Goal: Task Accomplishment & Management: Manage account settings

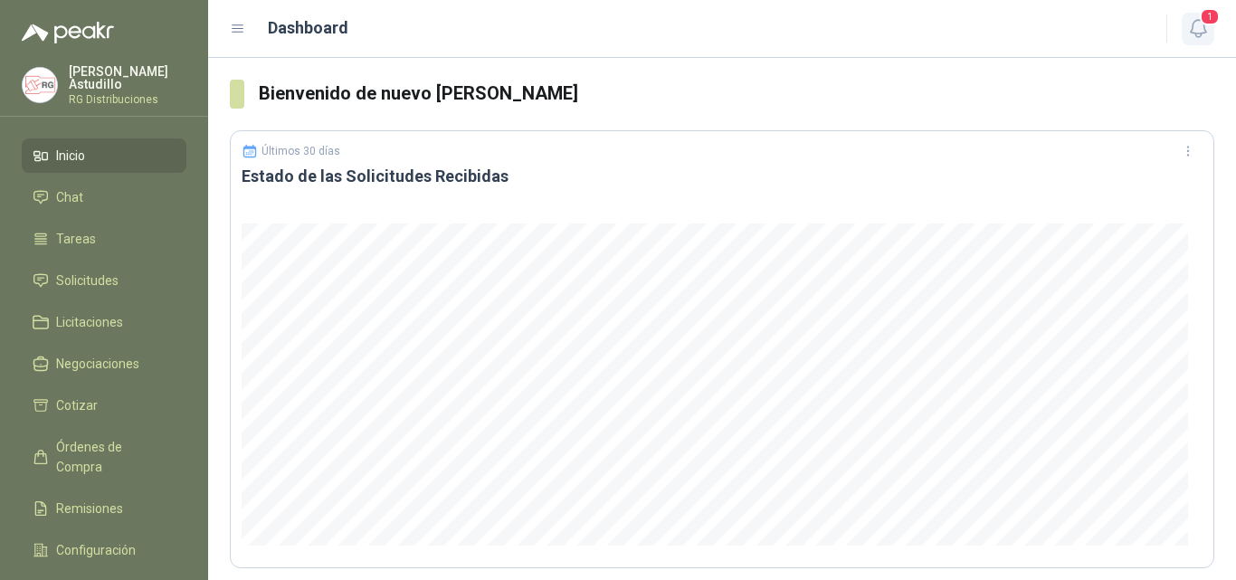
drag, startPoint x: 1198, startPoint y: 19, endPoint x: 1186, endPoint y: 32, distance: 17.3
click at [1198, 19] on icon "button" at bounding box center [1198, 28] width 23 height 23
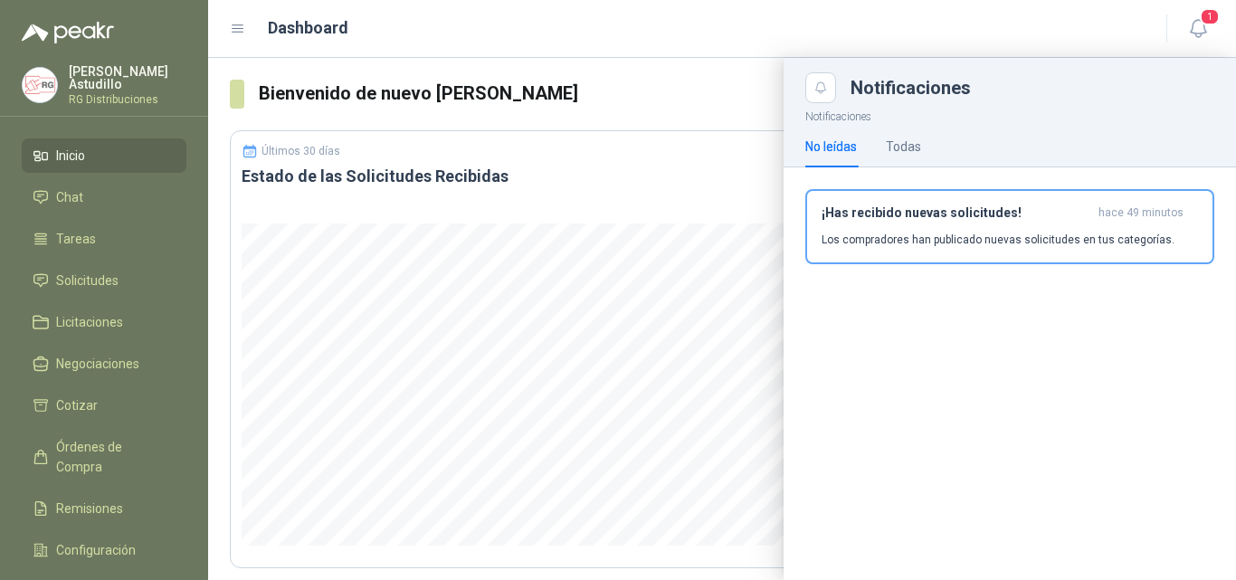
click at [918, 232] on p "Los compradores han publicado nuevas solicitudes en tus categorías." at bounding box center [997, 240] width 353 height 16
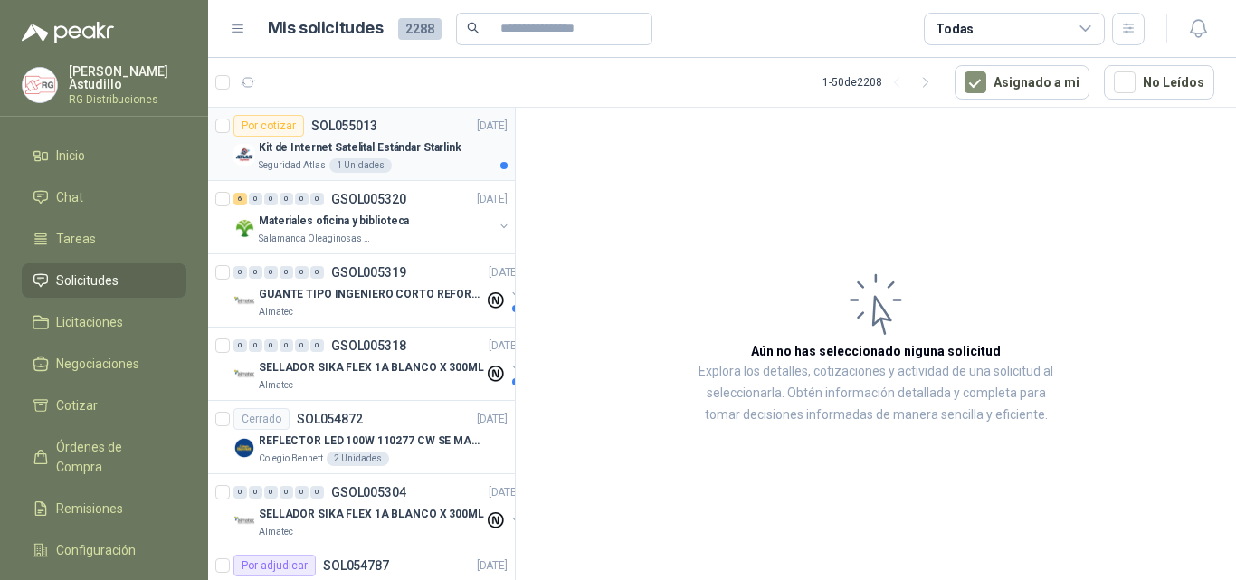
click at [465, 136] on div "Por cotizar SOL055013 [DATE]" at bounding box center [370, 126] width 274 height 22
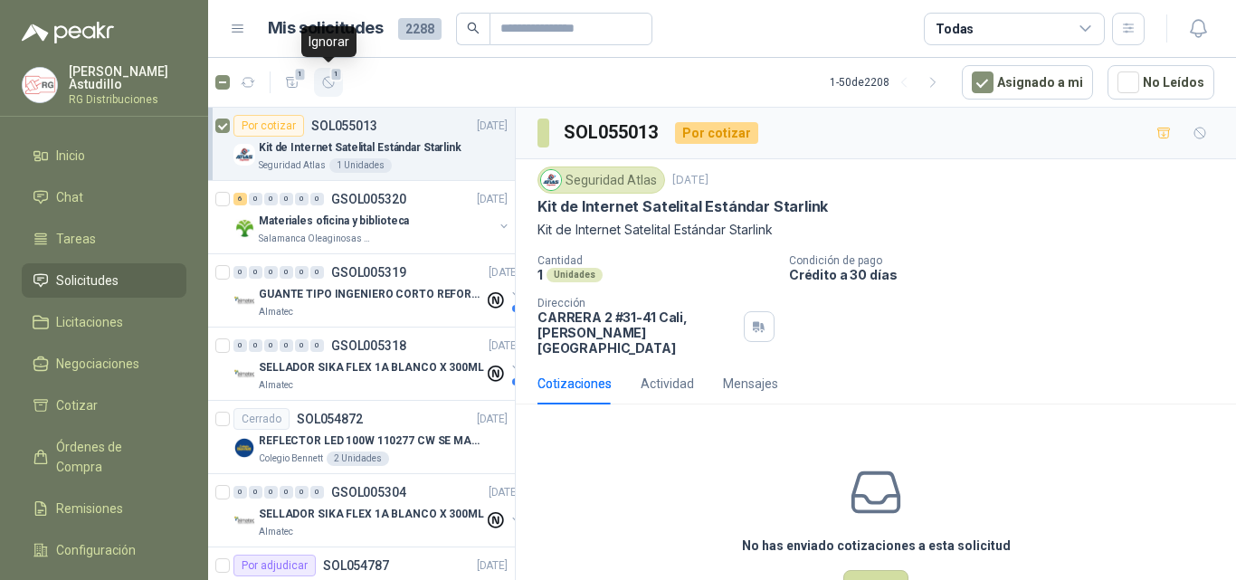
click at [329, 81] on icon "button" at bounding box center [328, 82] width 15 height 15
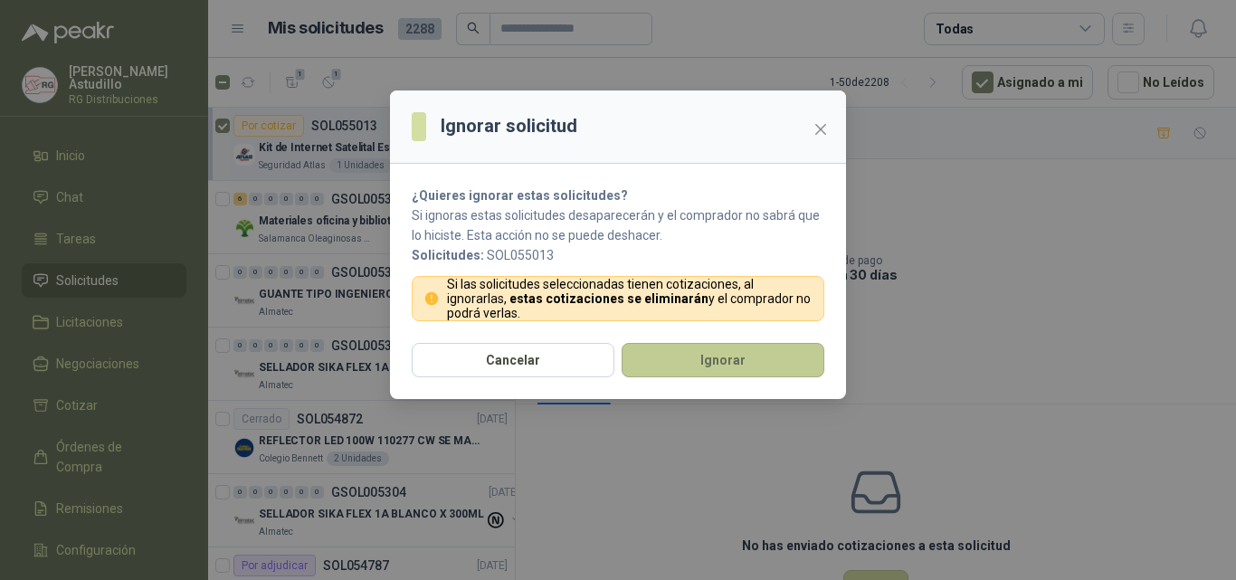
click at [672, 347] on button "Ignorar" at bounding box center [722, 360] width 203 height 34
